Goal: Book appointment/travel/reservation

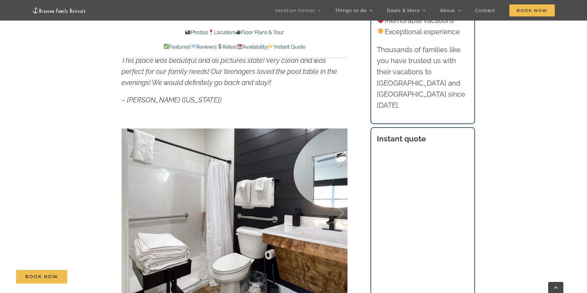
scroll to position [410, 0]
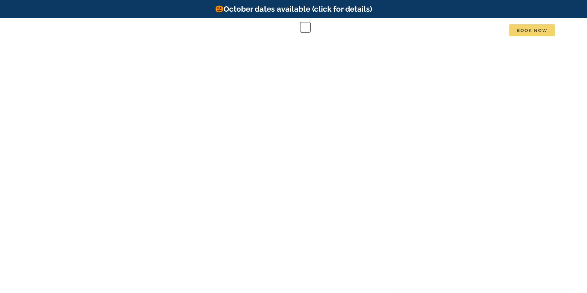
click at [528, 28] on span "Book Now" at bounding box center [531, 30] width 45 height 12
